Goal: Task Accomplishment & Management: Manage account settings

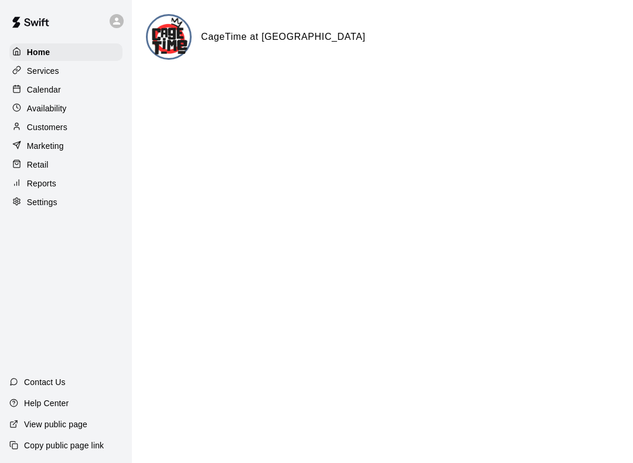
click at [102, 109] on div "Availability" at bounding box center [65, 109] width 113 height 18
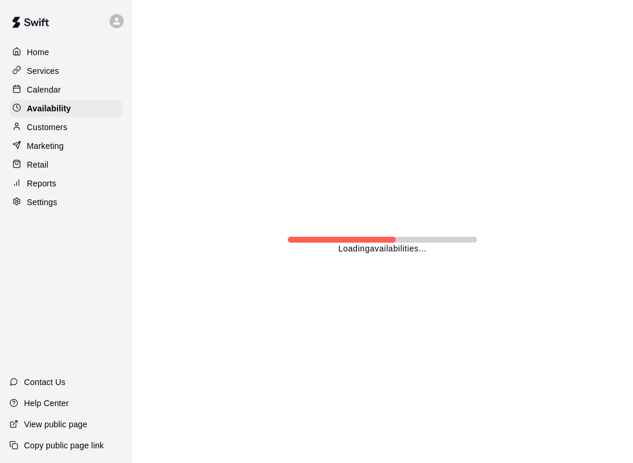
click at [93, 84] on div "Calendar" at bounding box center [65, 90] width 113 height 18
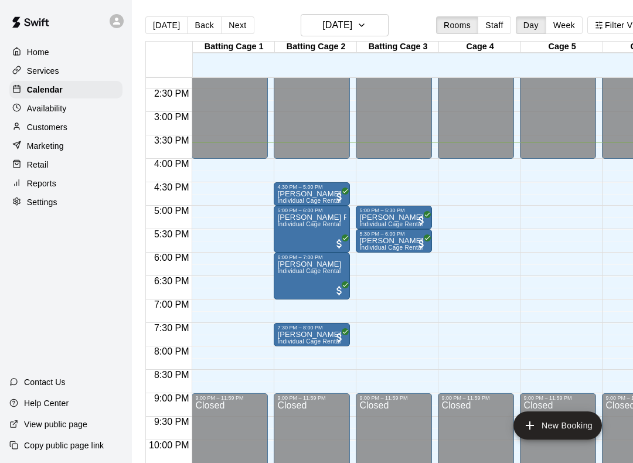
scroll to position [670, 0]
click at [324, 223] on span "Individual Cage Rental" at bounding box center [308, 223] width 63 height 6
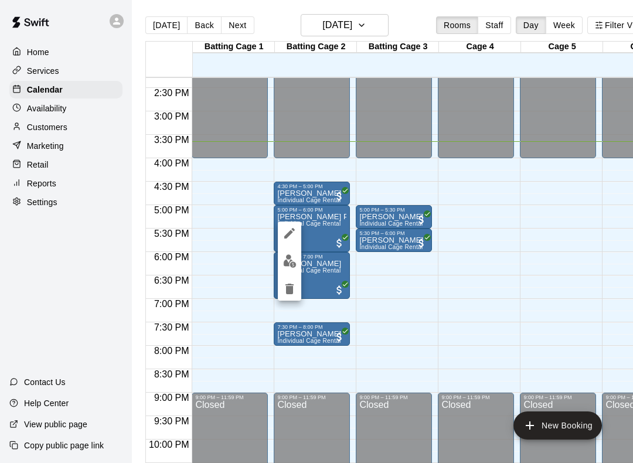
click at [323, 226] on div at bounding box center [316, 231] width 633 height 463
click at [320, 233] on div "[PERSON_NAME] Pounds Individual Cage Rental" at bounding box center [311, 444] width 69 height 463
click at [328, 232] on div at bounding box center [316, 231] width 633 height 463
click at [328, 234] on div "[PERSON_NAME] Pounds Individual Cage Rental" at bounding box center [311, 444] width 69 height 463
click at [314, 217] on div at bounding box center [316, 231] width 633 height 463
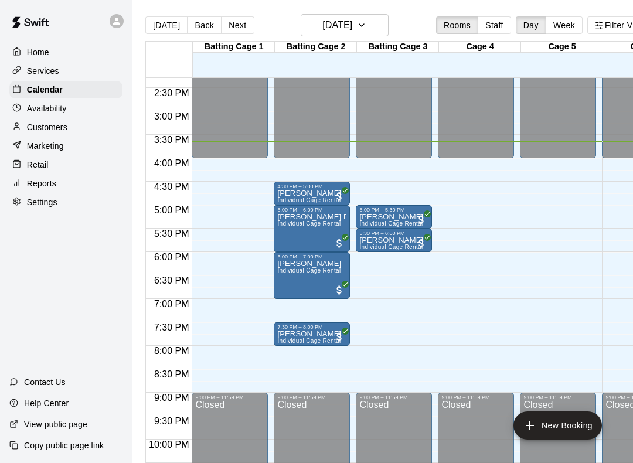
click at [313, 217] on p "[PERSON_NAME] Pounds" at bounding box center [311, 217] width 69 height 0
click at [315, 215] on div at bounding box center [316, 231] width 633 height 463
click at [330, 232] on div "[PERSON_NAME] Pounds Individual Cage Rental" at bounding box center [311, 444] width 69 height 463
click at [313, 249] on div at bounding box center [316, 231] width 633 height 463
click at [330, 230] on div "[PERSON_NAME] Pounds Individual Cage Rental" at bounding box center [311, 444] width 69 height 463
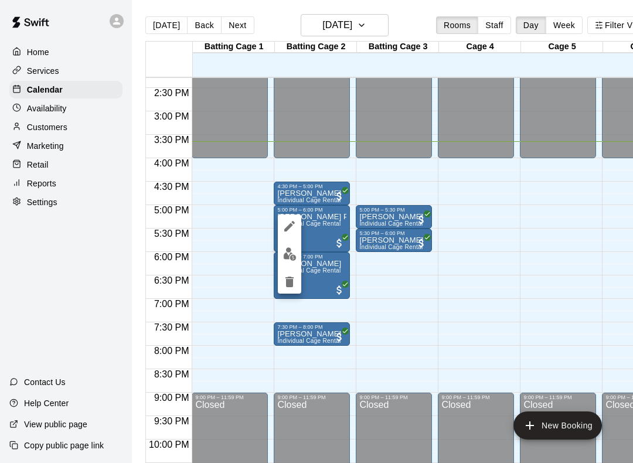
click at [354, 338] on div at bounding box center [316, 231] width 633 height 463
click at [305, 230] on div "[PERSON_NAME] Pounds Individual Cage Rental" at bounding box center [311, 444] width 69 height 463
click at [295, 223] on icon "edit" at bounding box center [290, 226] width 14 height 14
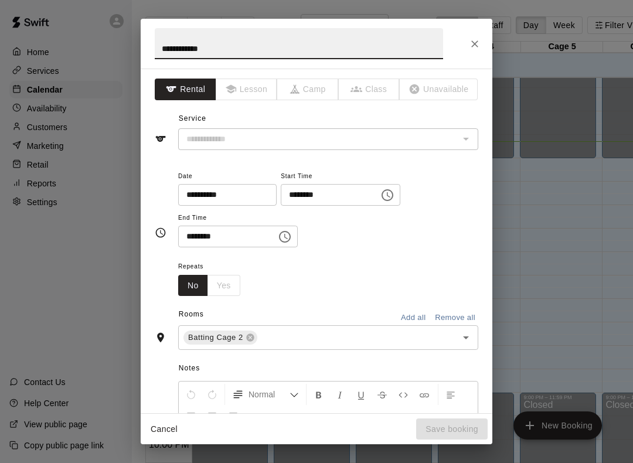
type input "**********"
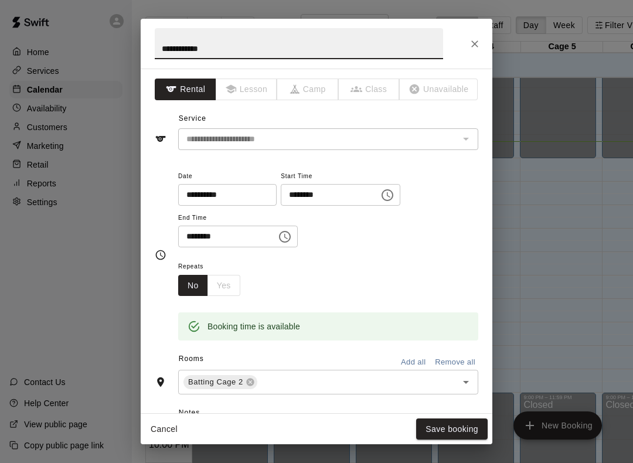
click at [254, 378] on icon at bounding box center [250, 382] width 9 height 9
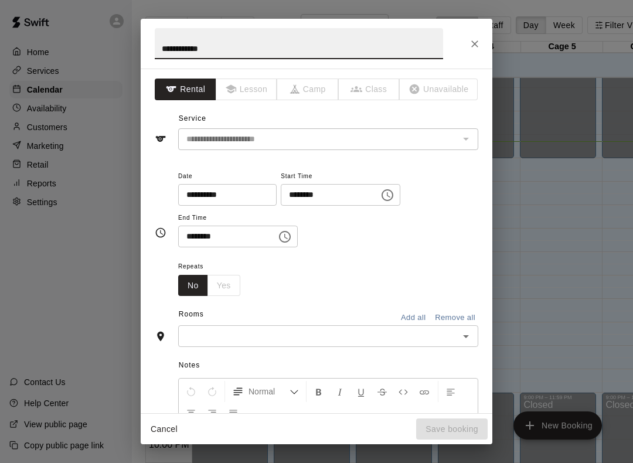
click at [453, 329] on input "text" at bounding box center [319, 336] width 274 height 15
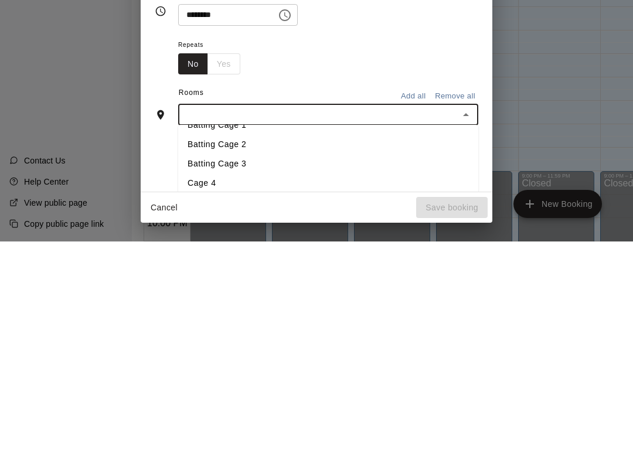
scroll to position [13, 0]
click at [234, 396] on li "Cage 4" at bounding box center [328, 405] width 300 height 19
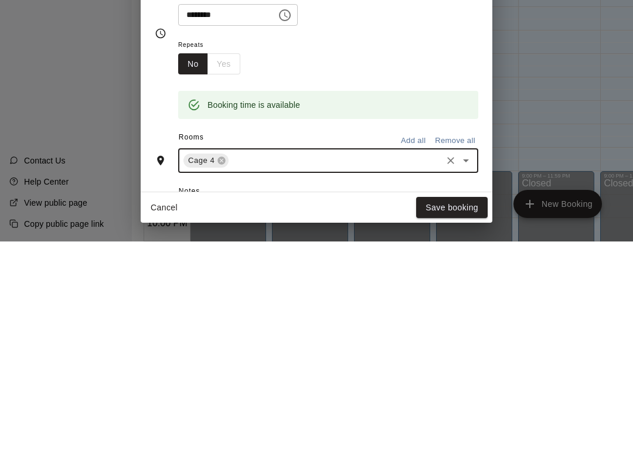
click at [466, 419] on button "Save booking" at bounding box center [452, 430] width 72 height 22
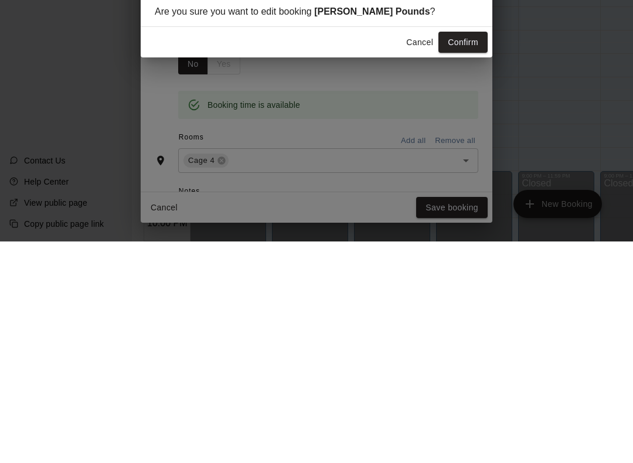
scroll to position [30, 2]
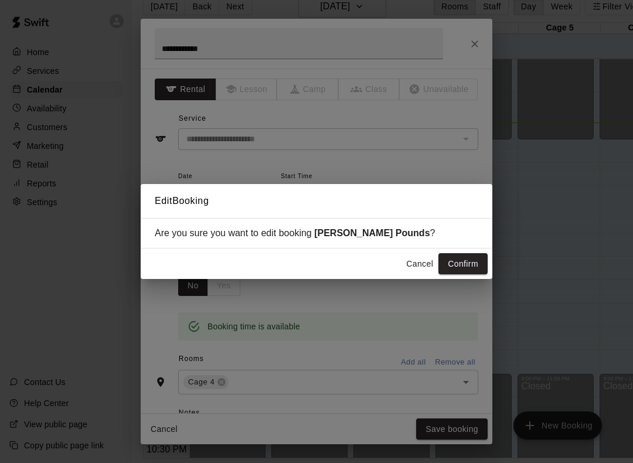
click at [470, 263] on button "Confirm" at bounding box center [463, 264] width 49 height 22
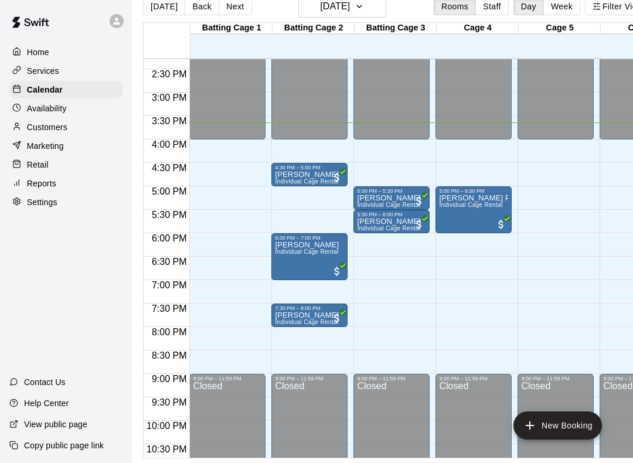
click at [403, 188] on div "5:00 PM – 5:30 PM" at bounding box center [391, 191] width 69 height 6
click at [379, 315] on div at bounding box center [316, 231] width 633 height 463
click at [323, 178] on span "Individual Cage Rental" at bounding box center [306, 181] width 63 height 6
click at [285, 176] on icon "edit" at bounding box center [287, 179] width 14 height 14
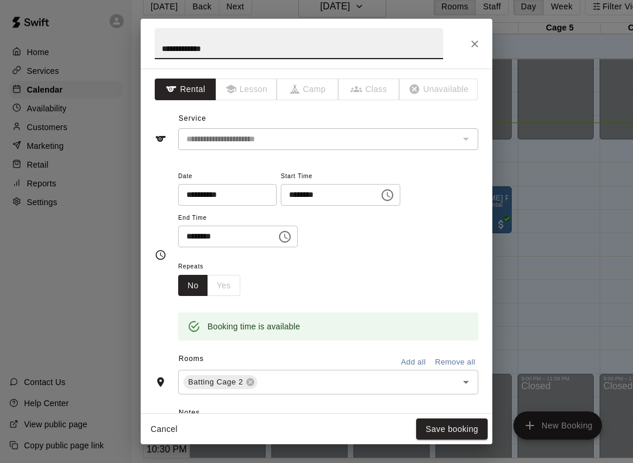
click at [249, 379] on icon at bounding box center [250, 383] width 8 height 8
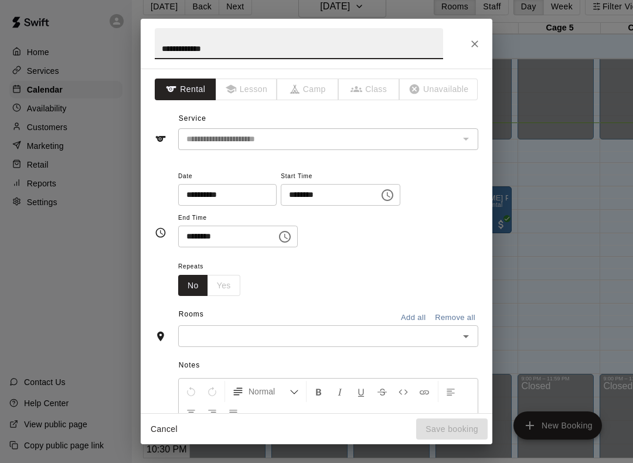
click at [281, 370] on span "Notes" at bounding box center [329, 365] width 300 height 19
click at [326, 329] on input "text" at bounding box center [319, 336] width 274 height 15
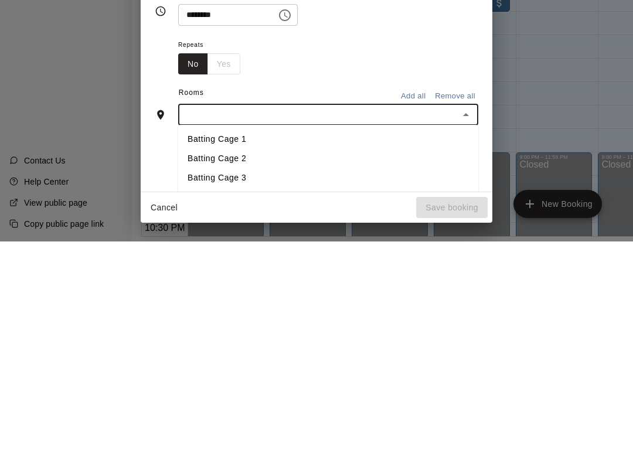
click at [296, 390] on li "Batting Cage 3" at bounding box center [328, 399] width 300 height 19
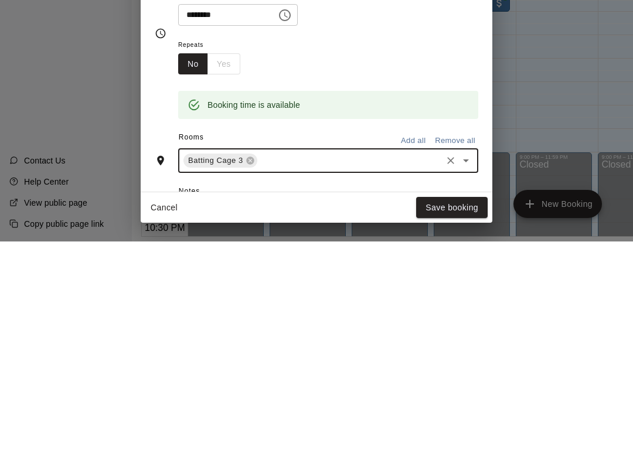
click at [468, 419] on button "Save booking" at bounding box center [452, 430] width 72 height 22
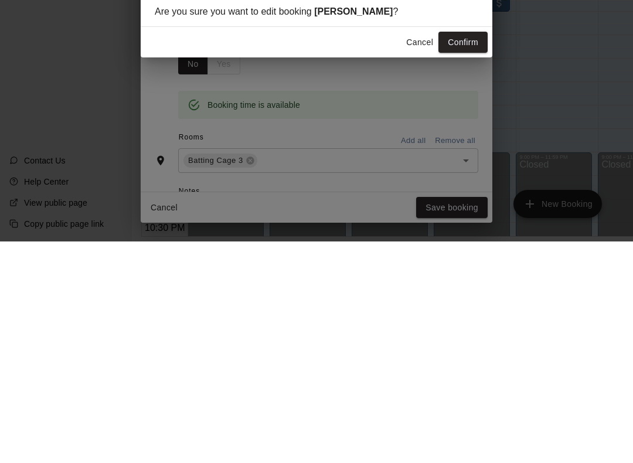
scroll to position [30, 5]
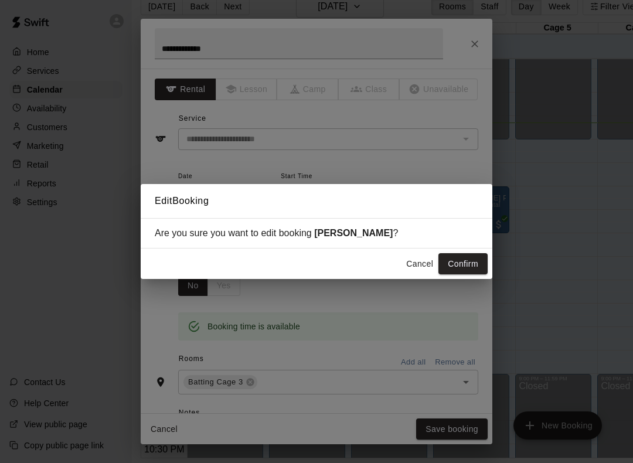
click at [468, 250] on div "Cancel Confirm" at bounding box center [317, 264] width 352 height 31
click at [467, 250] on div "Cancel Confirm" at bounding box center [317, 264] width 352 height 31
click at [470, 264] on button "Confirm" at bounding box center [463, 264] width 49 height 22
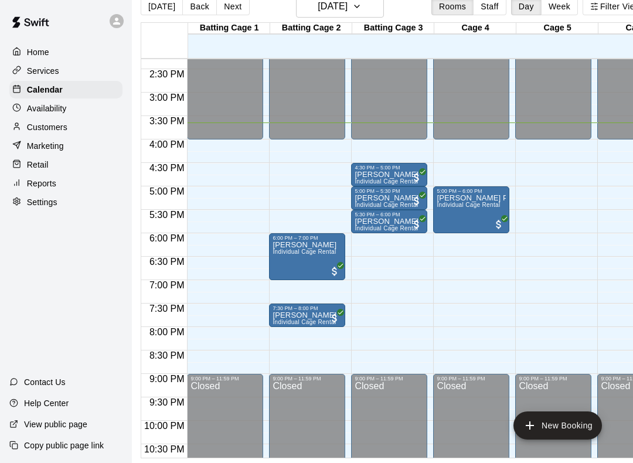
click at [283, 245] on icon "edit" at bounding box center [285, 242] width 11 height 11
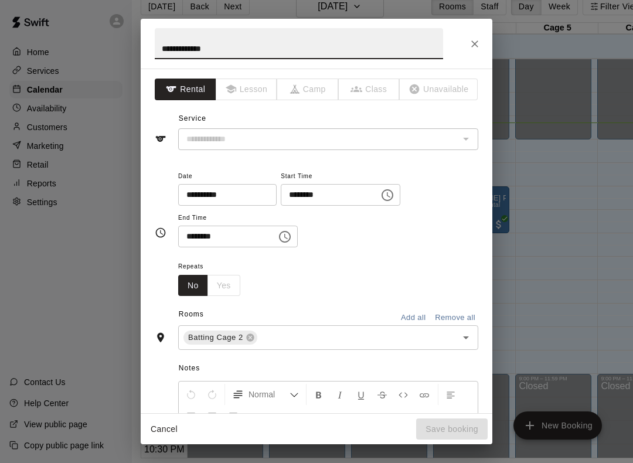
type input "**********"
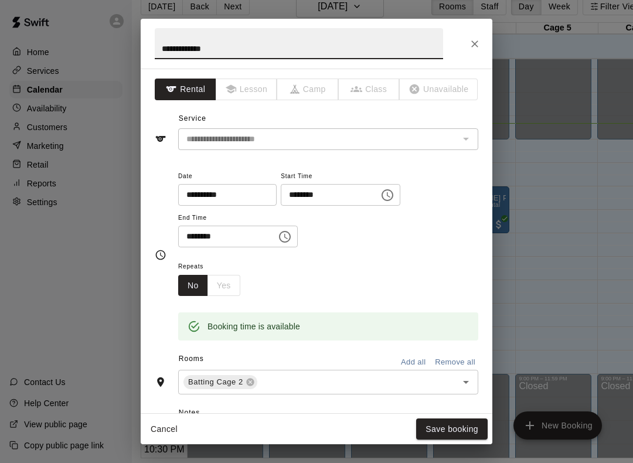
click at [251, 378] on icon at bounding box center [250, 382] width 9 height 9
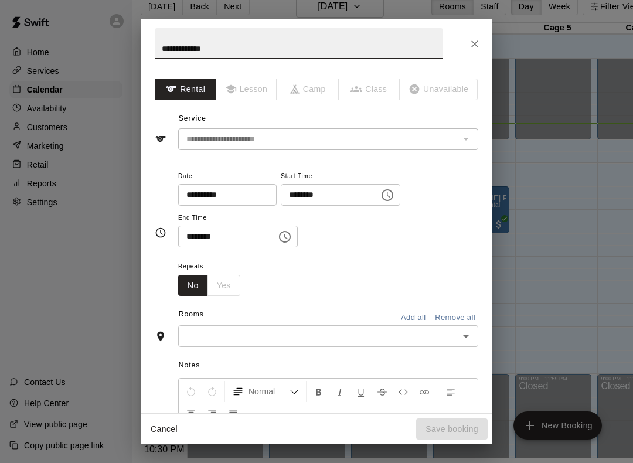
click at [289, 375] on div "Normal Add notes..." at bounding box center [328, 446] width 300 height 142
click at [337, 331] on input "text" at bounding box center [319, 336] width 274 height 15
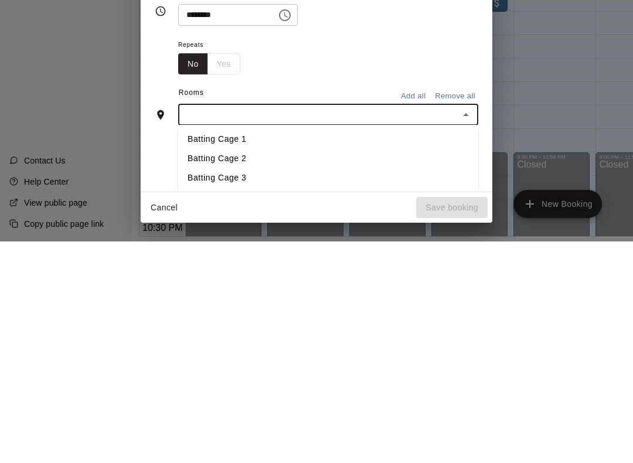
click at [279, 390] on li "Batting Cage 3" at bounding box center [328, 399] width 300 height 19
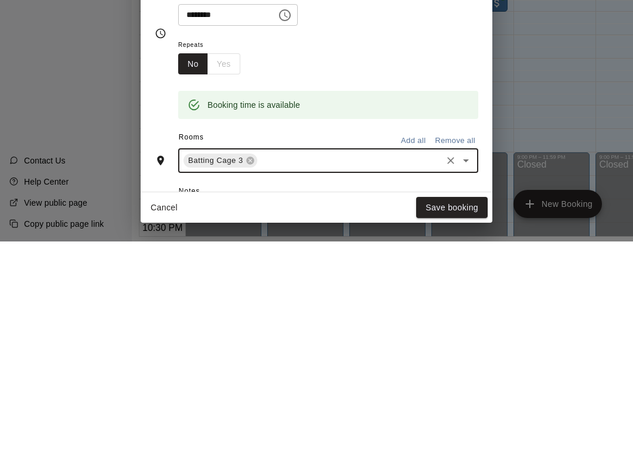
click at [454, 419] on button "Save booking" at bounding box center [452, 430] width 72 height 22
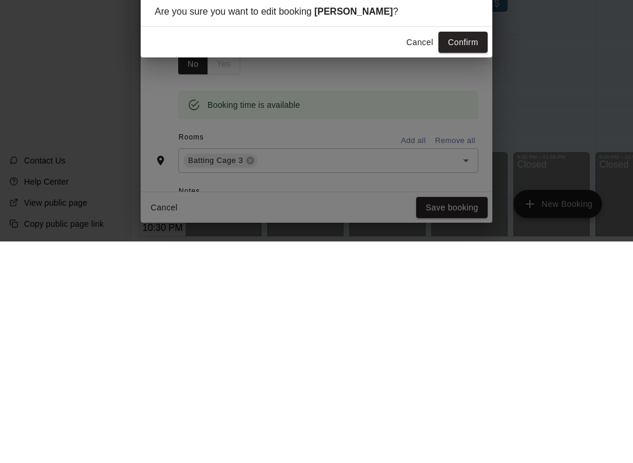
scroll to position [30, 7]
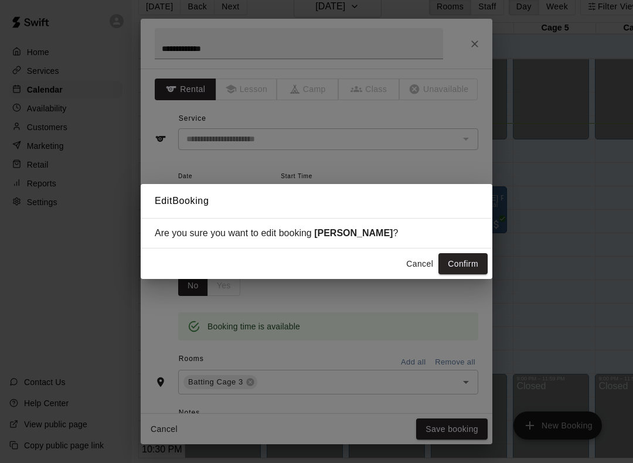
click at [465, 261] on button "Confirm" at bounding box center [463, 264] width 49 height 22
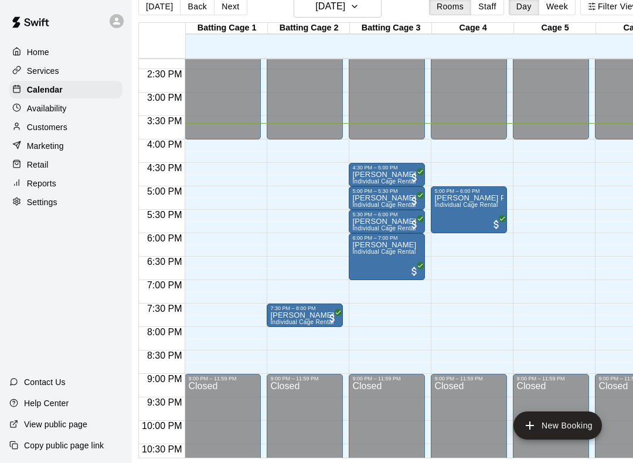
click at [305, 294] on div at bounding box center [316, 231] width 633 height 463
click at [283, 311] on icon "edit" at bounding box center [280, 308] width 8 height 6
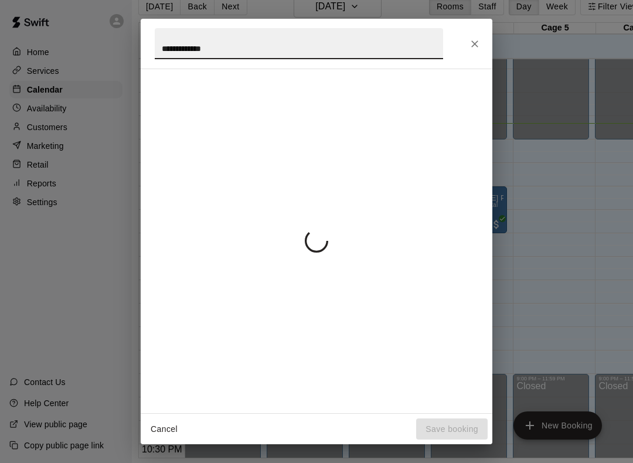
click at [487, 39] on div "**********" at bounding box center [317, 44] width 352 height 50
click at [474, 46] on icon "Close" at bounding box center [475, 44] width 12 height 12
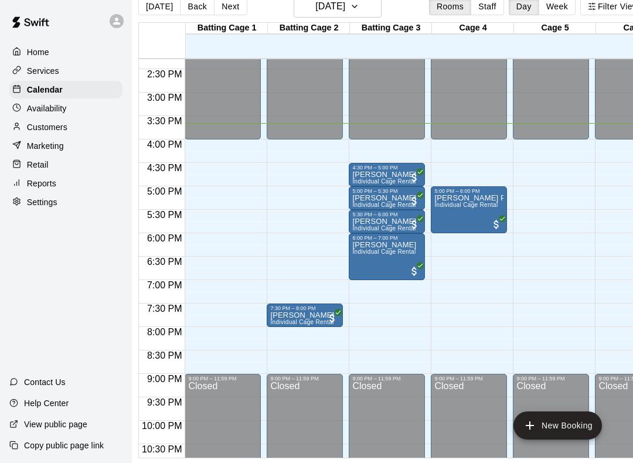
click at [315, 305] on div "7:30 PM – 8:00 PM" at bounding box center [304, 308] width 69 height 6
click at [276, 310] on icon "edit" at bounding box center [283, 306] width 14 height 14
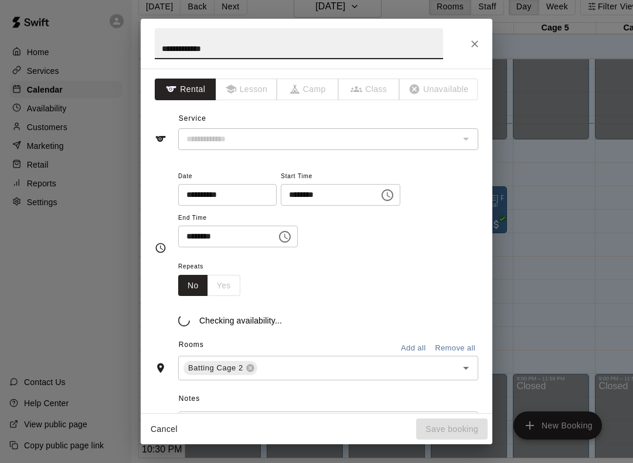
type input "**********"
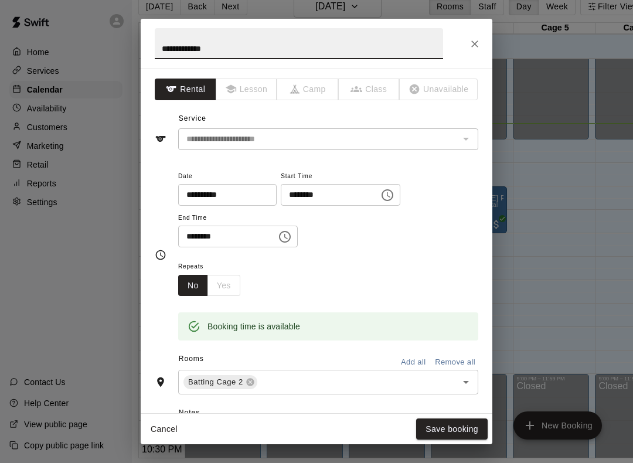
click at [246, 383] on icon at bounding box center [250, 382] width 9 height 9
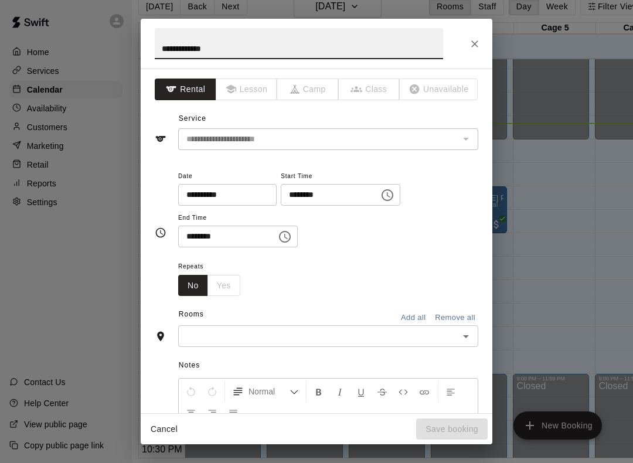
click at [298, 381] on button "Normal" at bounding box center [265, 391] width 76 height 21
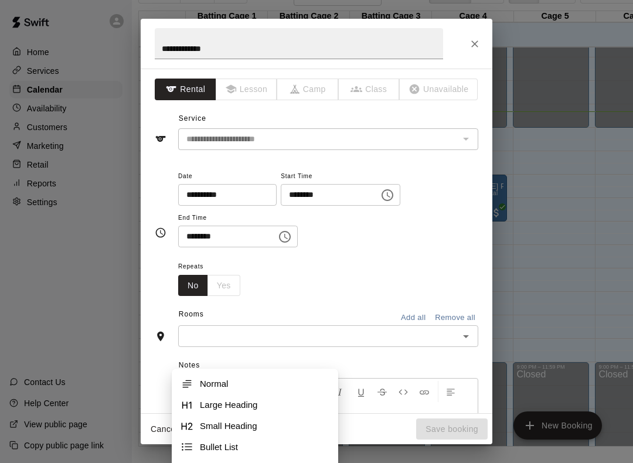
click at [341, 329] on input "text" at bounding box center [319, 336] width 274 height 15
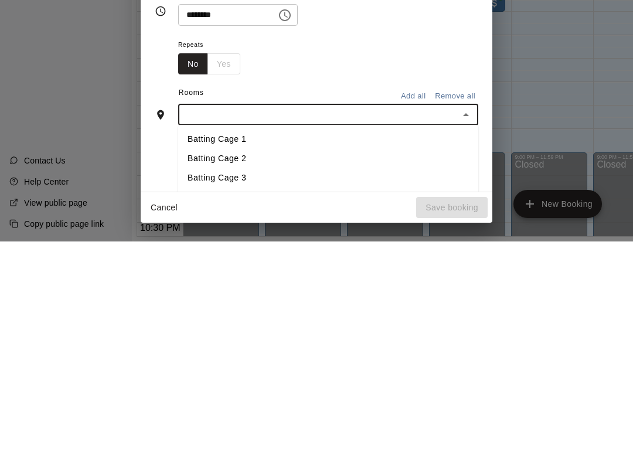
click at [259, 390] on li "Batting Cage 3" at bounding box center [328, 399] width 300 height 19
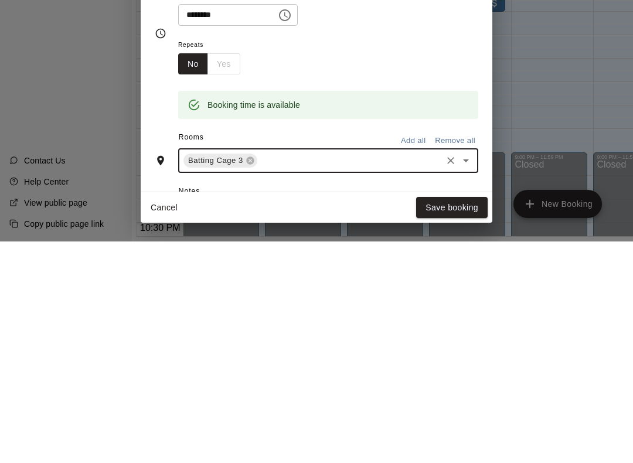
click at [465, 419] on button "Save booking" at bounding box center [452, 430] width 72 height 22
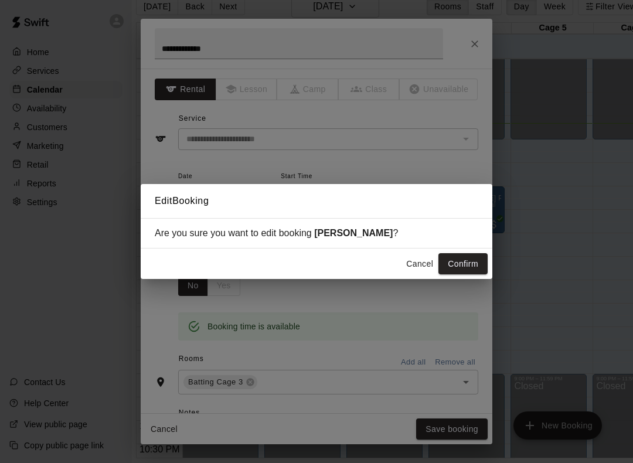
click at [469, 261] on button "Confirm" at bounding box center [463, 264] width 49 height 22
